Goal: Find specific page/section: Find specific page/section

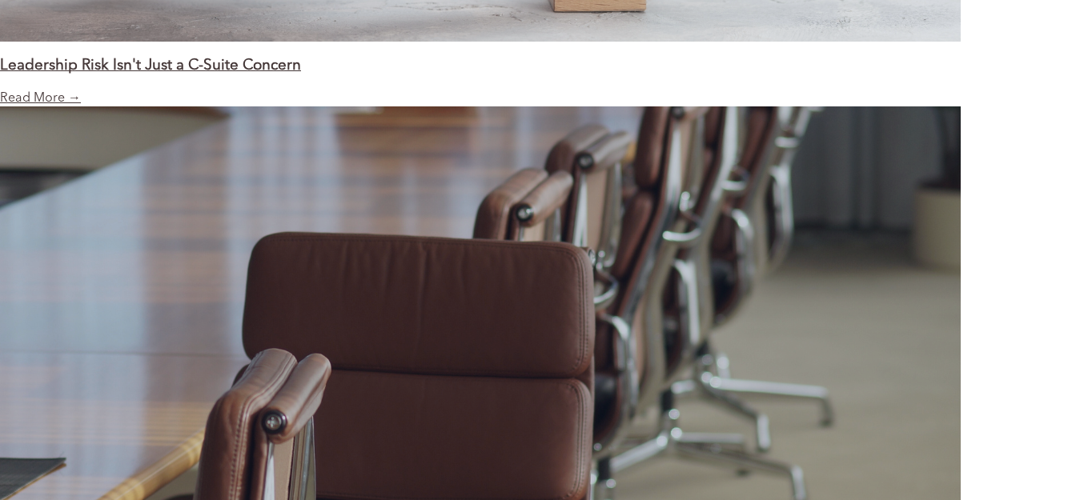
scroll to position [2986, 0]
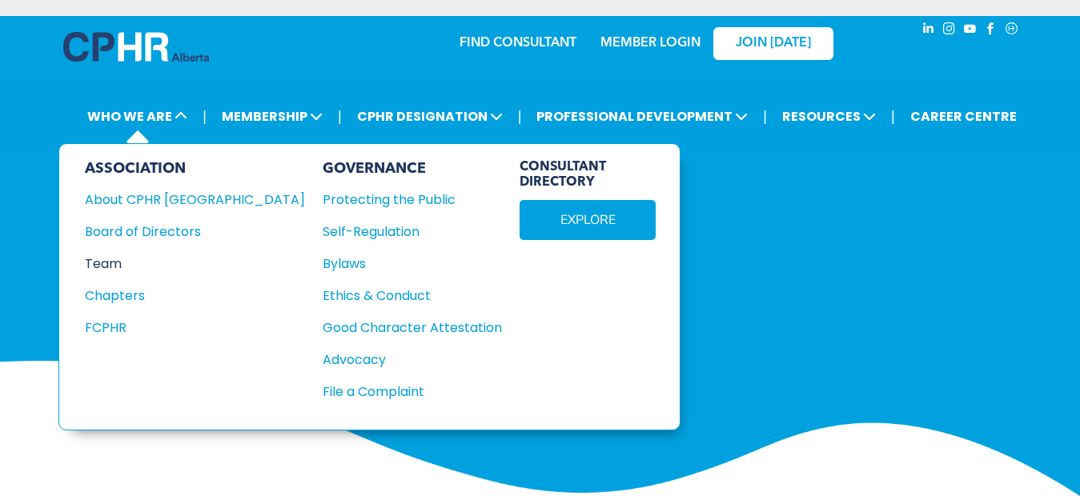
click at [106, 267] on div "Team" at bounding box center [184, 264] width 199 height 20
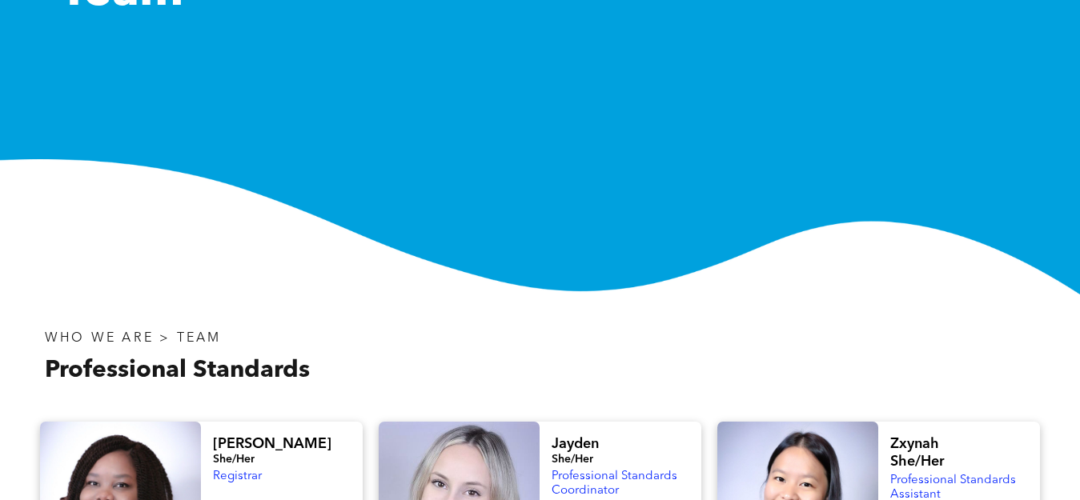
scroll to position [480, 0]
